Goal: Task Accomplishment & Management: Manage account settings

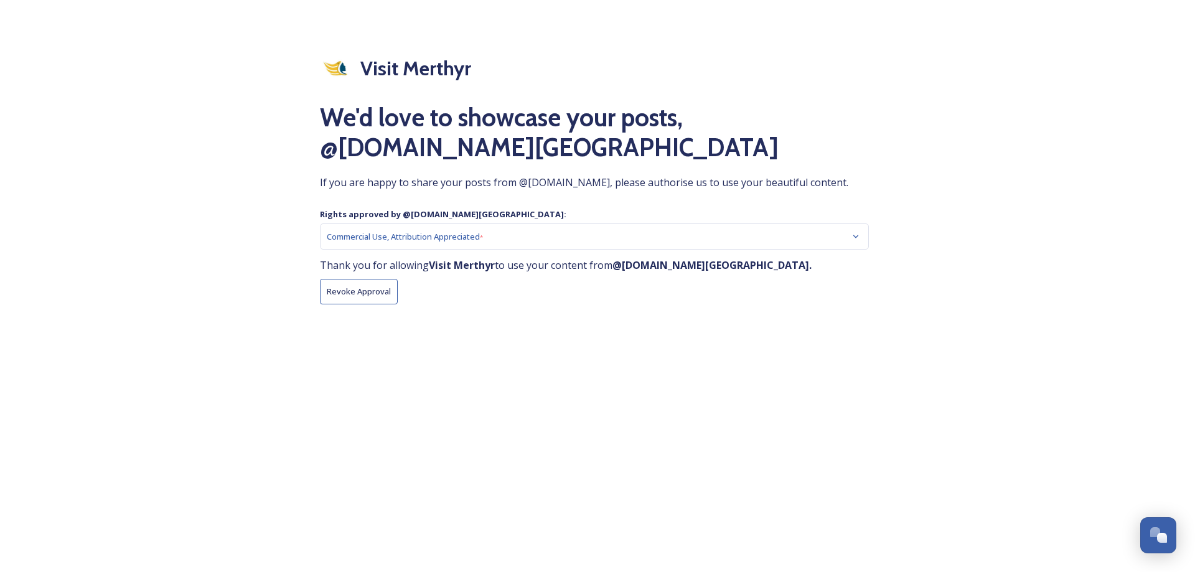
click at [494, 243] on div "Commercial Use, Attribution Appreciated *" at bounding box center [595, 236] width 536 height 12
click at [868, 246] on div "Commercial Use, Attribution Appreciated *" at bounding box center [595, 236] width 550 height 26
click at [845, 243] on div "Commercial Use, Attribution Appreciated *" at bounding box center [595, 236] width 536 height 12
click at [858, 238] on icon at bounding box center [855, 236] width 5 height 3
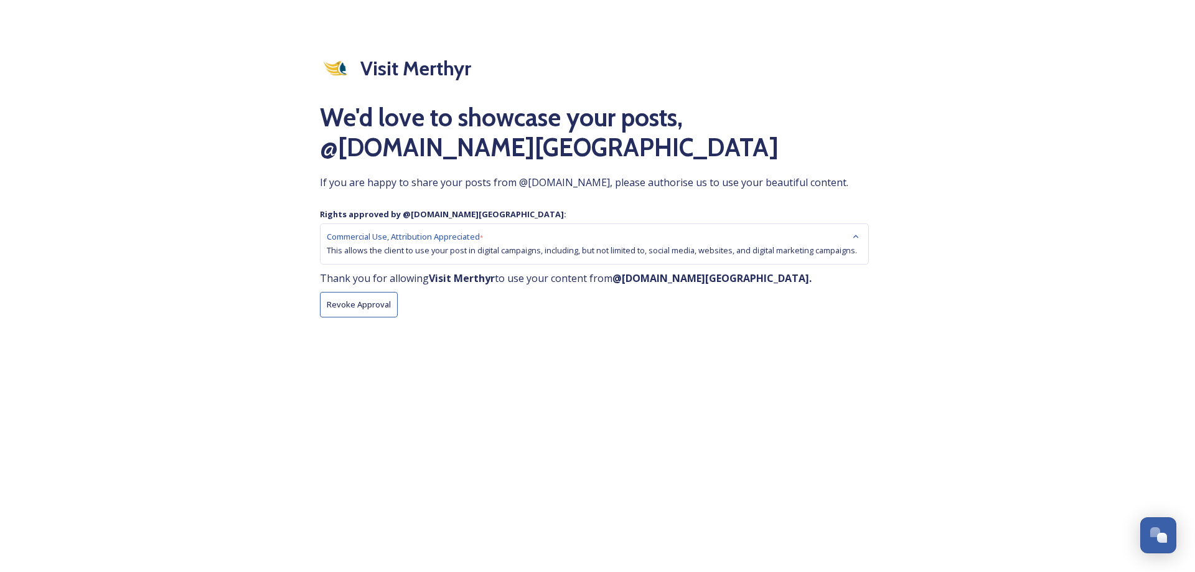
click at [480, 460] on div "Visit Merthyr We'd love to showcase your posts, @ cyfarthfafoundation.wales If …" at bounding box center [598, 286] width 556 height 466
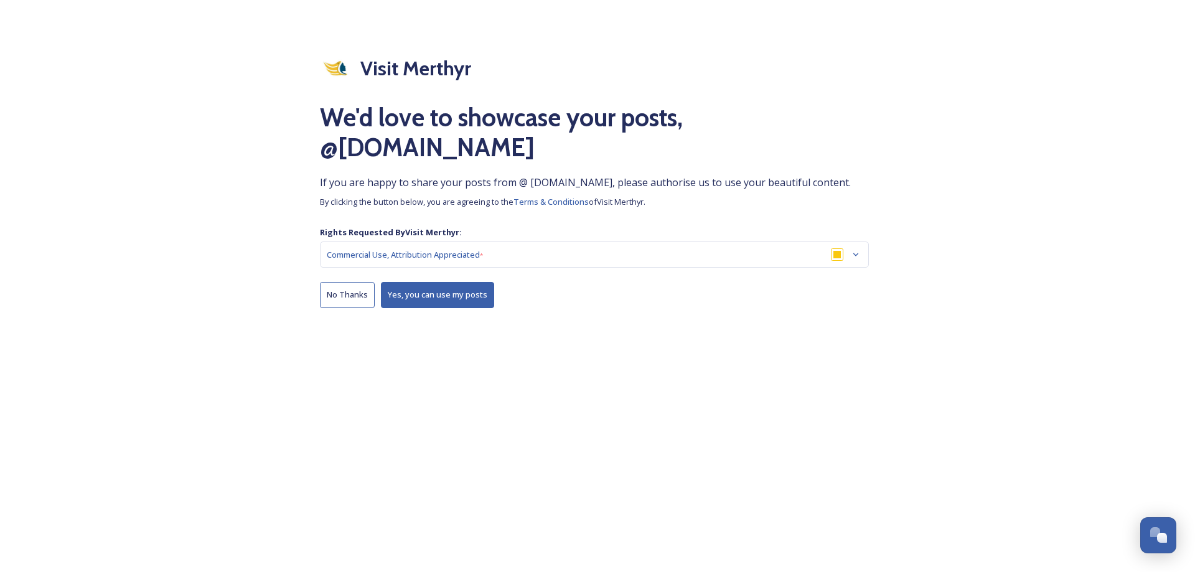
click at [422, 284] on button "Yes, you can use my posts" at bounding box center [437, 295] width 113 height 26
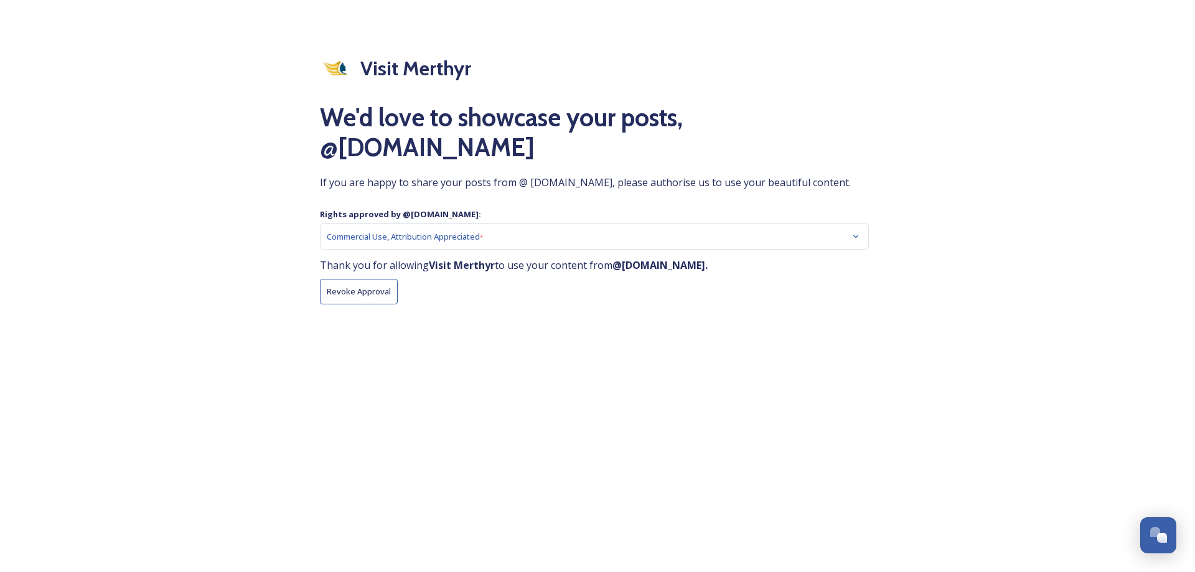
click at [619, 268] on strong "@ [DOMAIN_NAME] ." at bounding box center [659, 265] width 95 height 14
click at [684, 268] on strong "@ [DOMAIN_NAME] ." at bounding box center [659, 265] width 95 height 14
click at [377, 289] on button "Revoke Approval" at bounding box center [359, 292] width 78 height 26
